Goal: Register for event/course

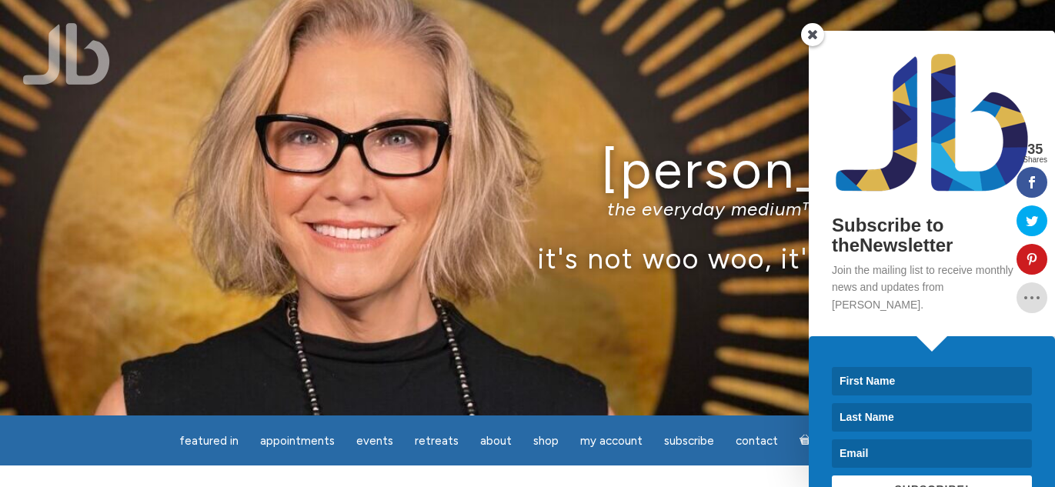
click at [812, 35] on span at bounding box center [812, 34] width 23 height 23
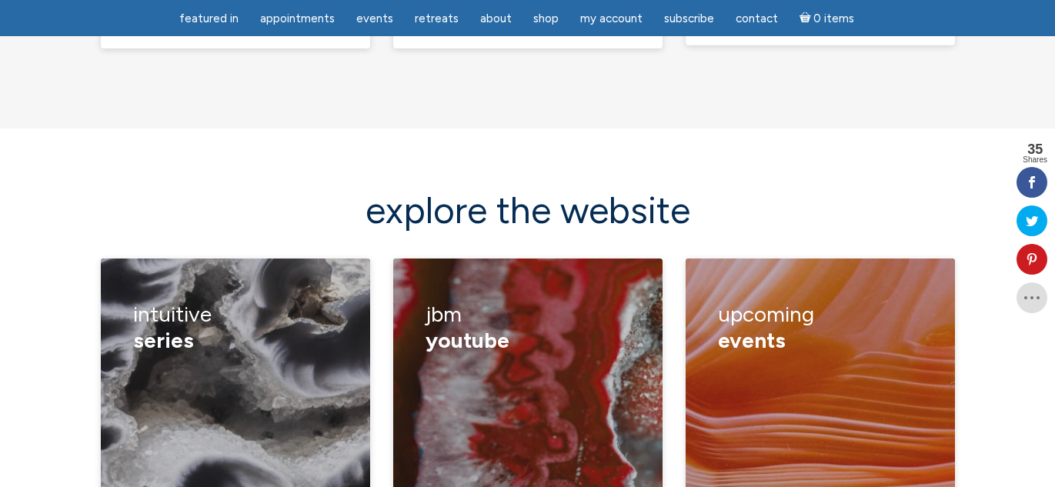
scroll to position [2032, 0]
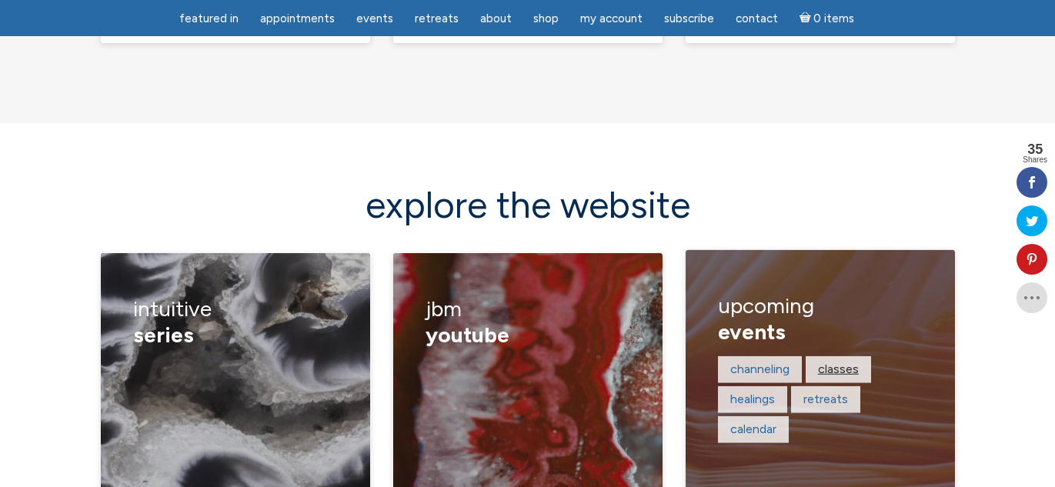
click at [835, 362] on link "classes" at bounding box center [838, 369] width 41 height 15
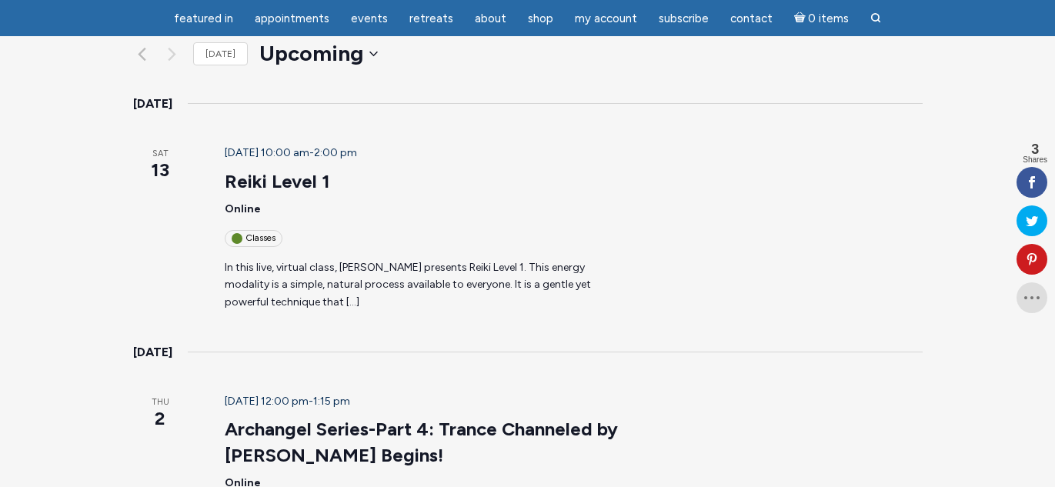
scroll to position [232, 0]
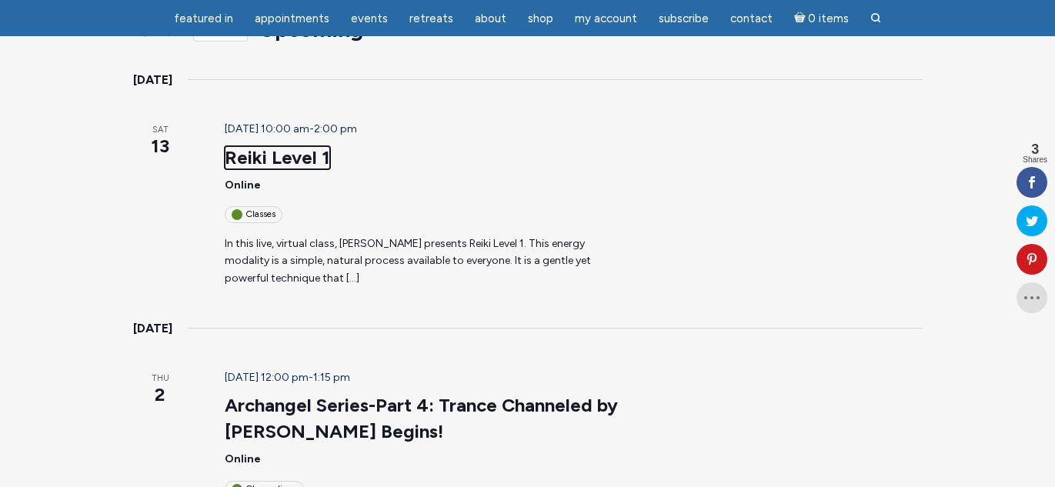
click at [264, 146] on link "Reiki Level 1" at bounding box center [277, 157] width 105 height 23
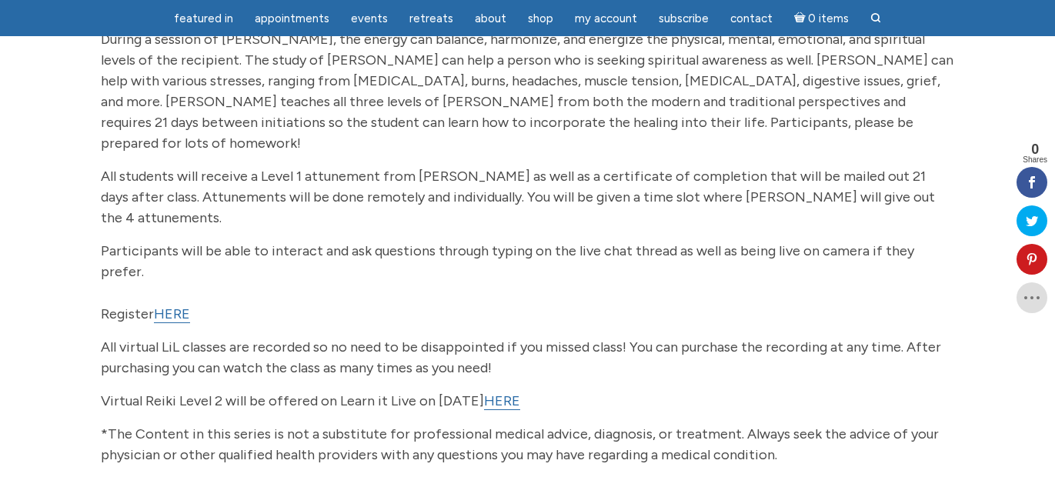
scroll to position [297, 0]
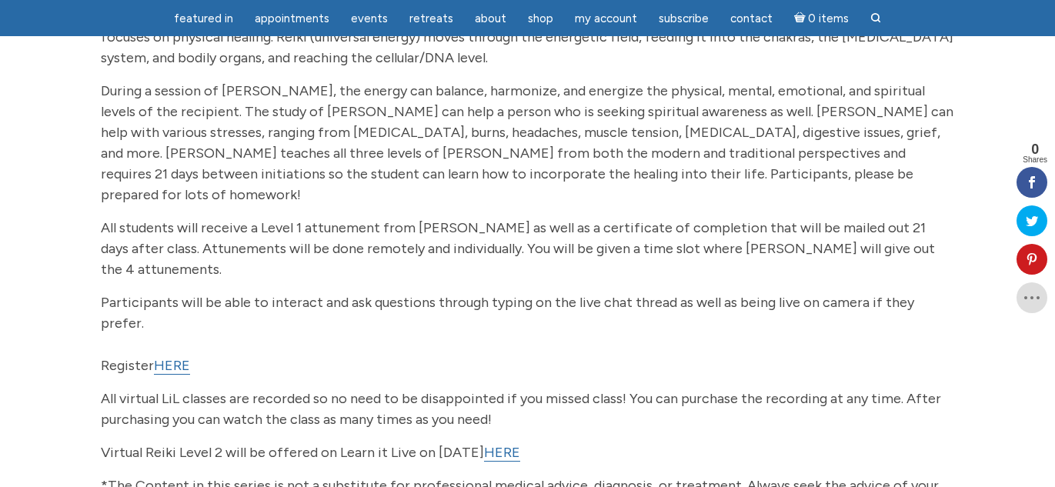
click at [175, 357] on link "HERE" at bounding box center [172, 366] width 36 height 18
